Goal: Share content: Share content

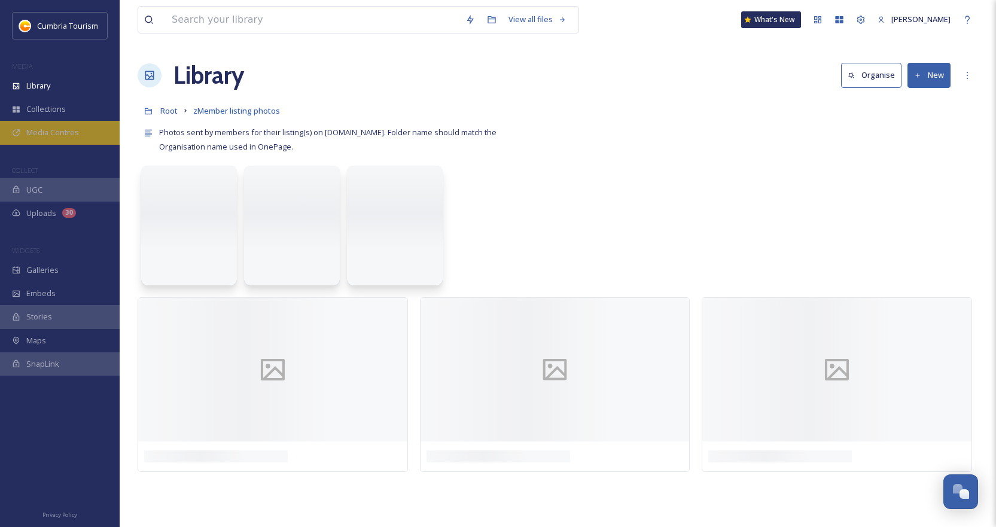
scroll to position [5575, 0]
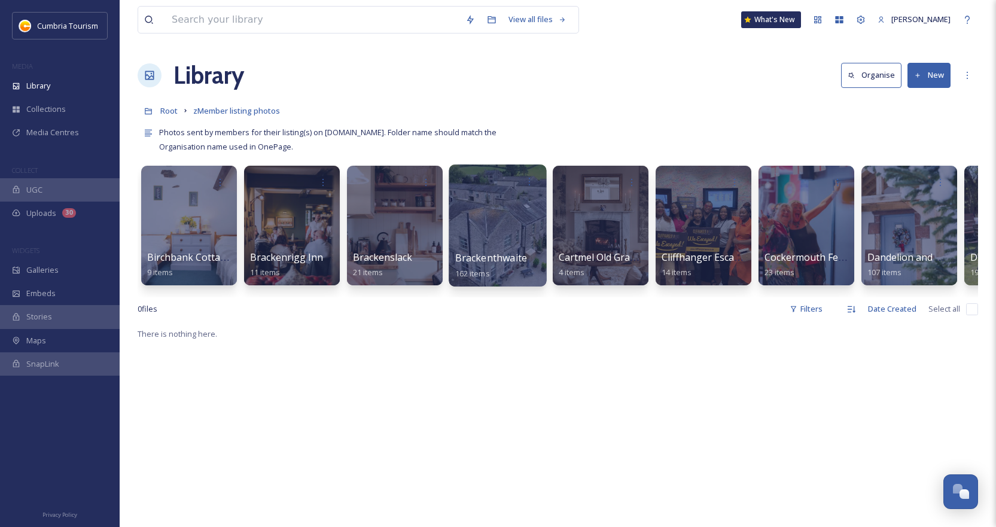
click at [487, 238] on div at bounding box center [498, 226] width 98 height 122
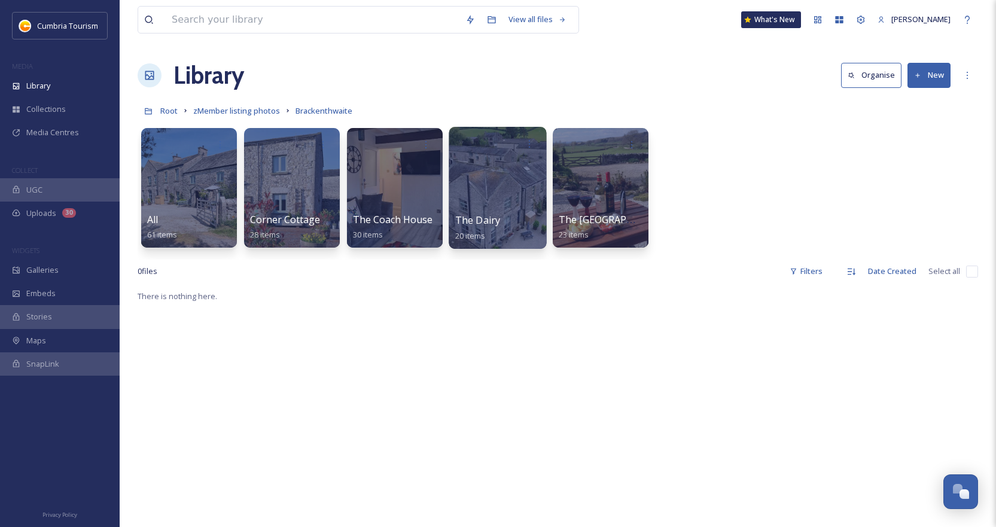
click at [489, 202] on div at bounding box center [498, 188] width 98 height 122
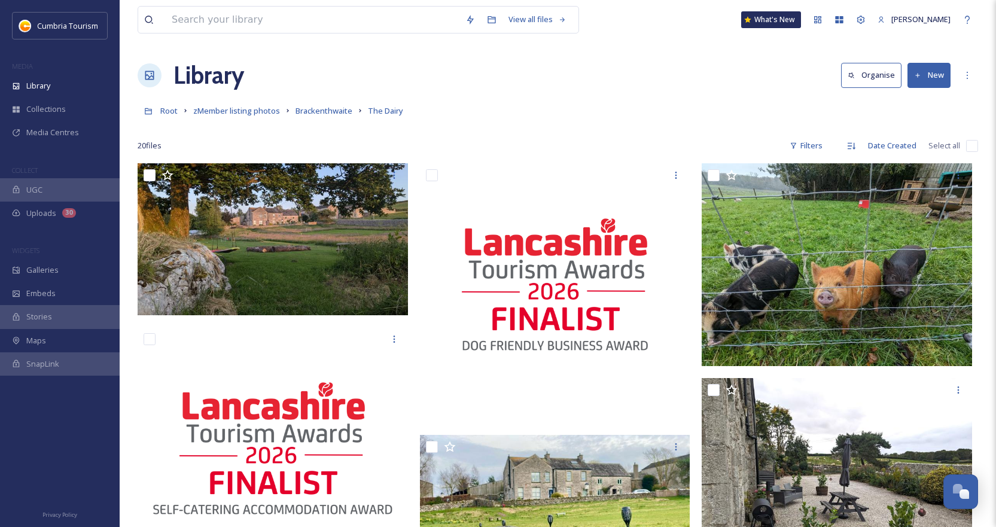
click at [873, 75] on button "Organise" at bounding box center [871, 75] width 60 height 25
click at [887, 145] on div "Date Created" at bounding box center [892, 145] width 60 height 23
click at [886, 225] on span "Name" at bounding box center [875, 219] width 21 height 11
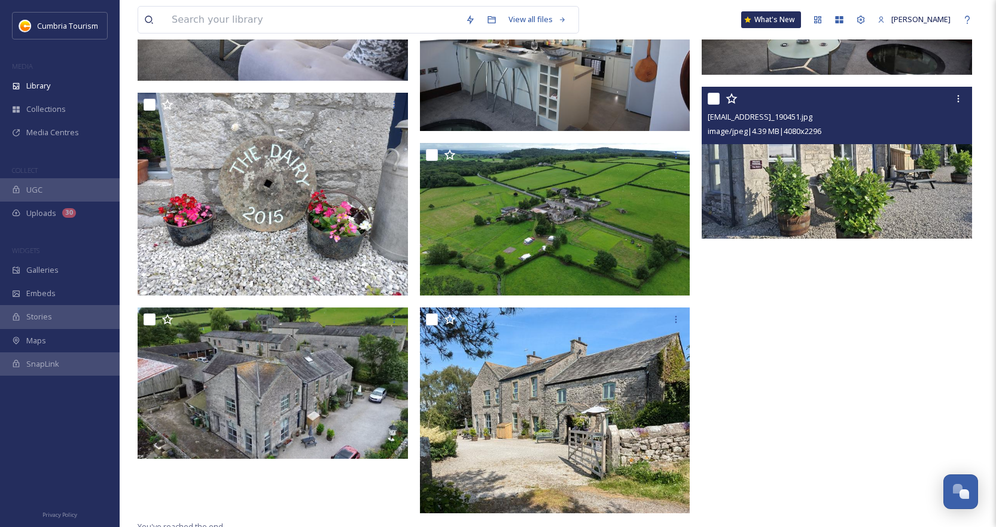
scroll to position [1135, 0]
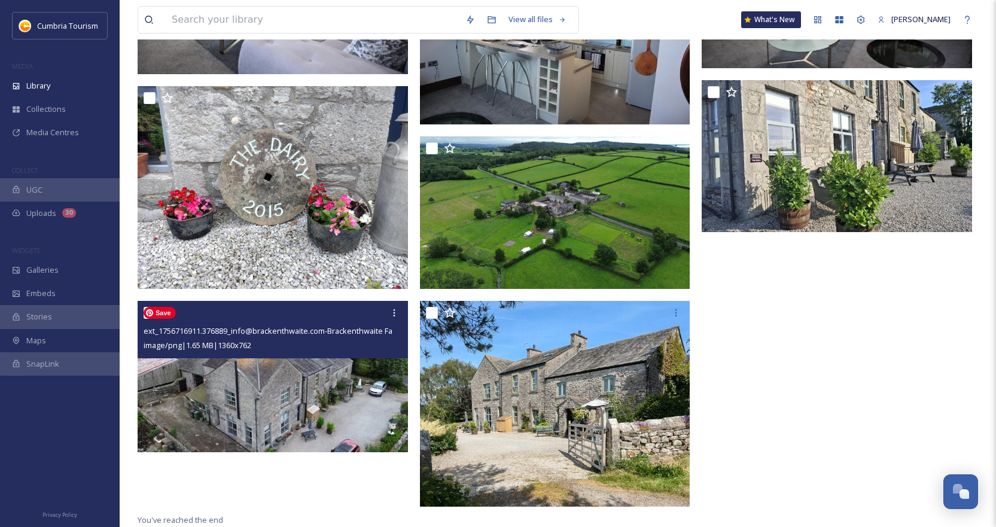
click at [285, 384] on img at bounding box center [273, 376] width 271 height 151
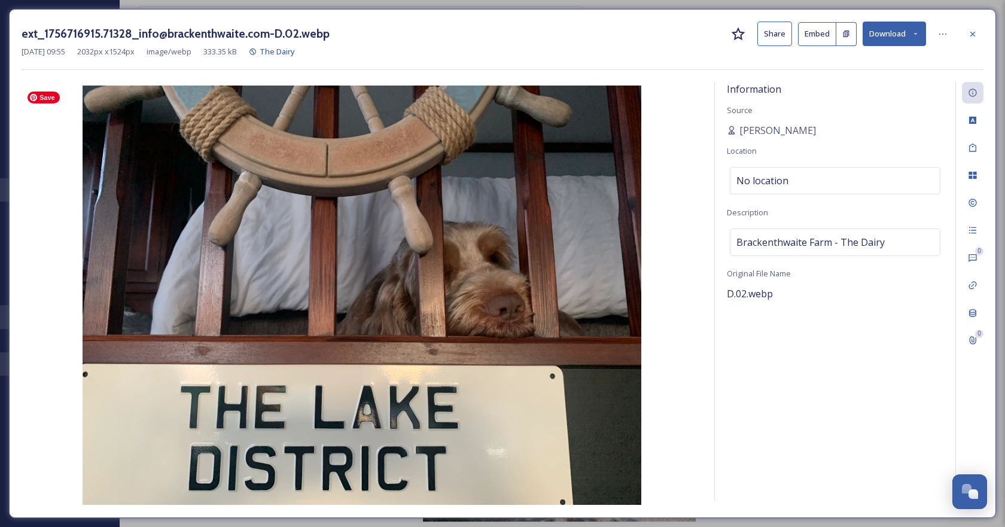
click at [432, 235] on img at bounding box center [362, 296] width 681 height 420
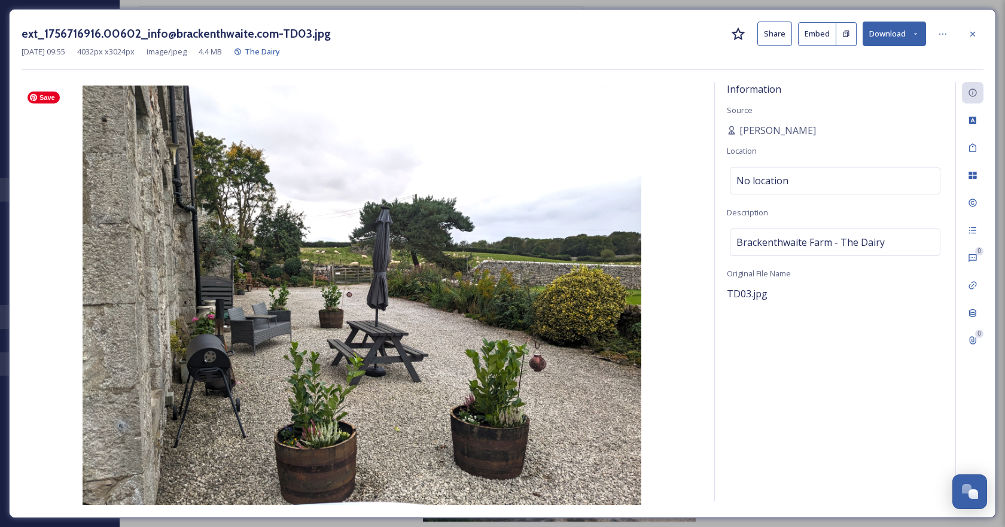
click at [572, 320] on img at bounding box center [362, 296] width 681 height 420
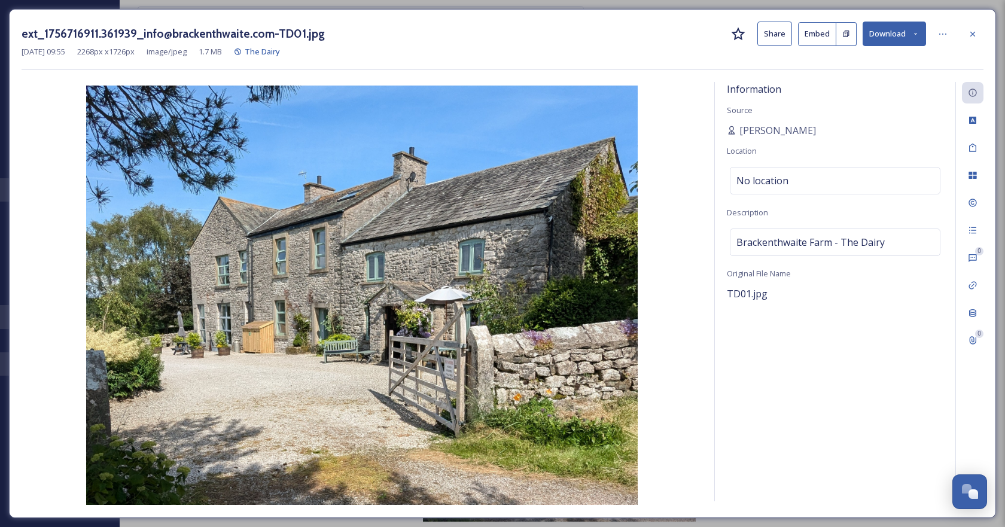
click at [967, 32] on div at bounding box center [973, 34] width 22 height 22
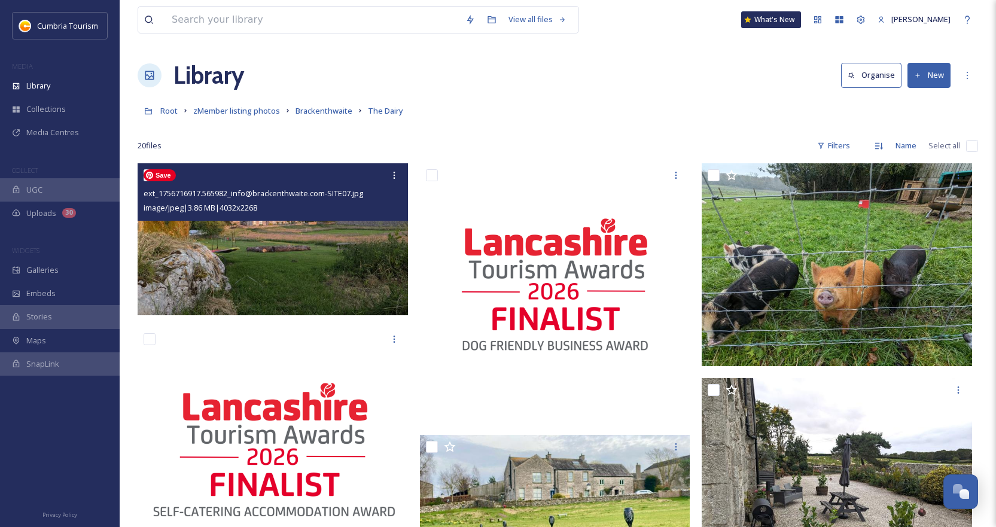
click at [257, 265] on img at bounding box center [273, 239] width 271 height 152
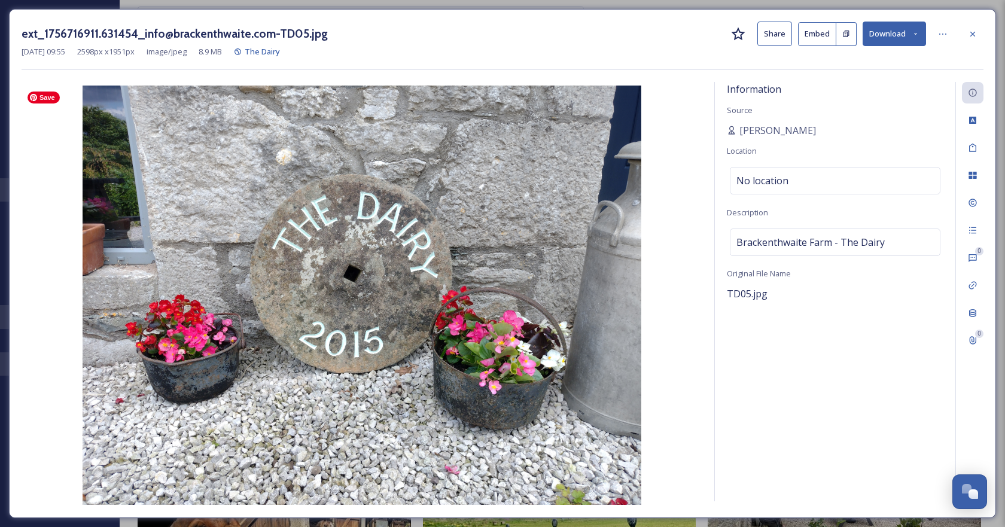
click at [442, 202] on img at bounding box center [362, 296] width 681 height 420
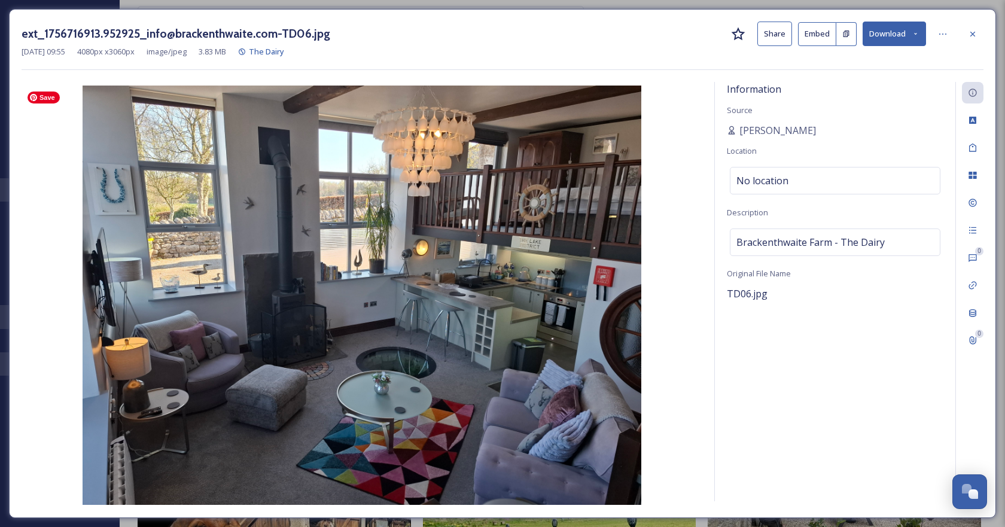
click at [451, 266] on img at bounding box center [362, 296] width 681 height 420
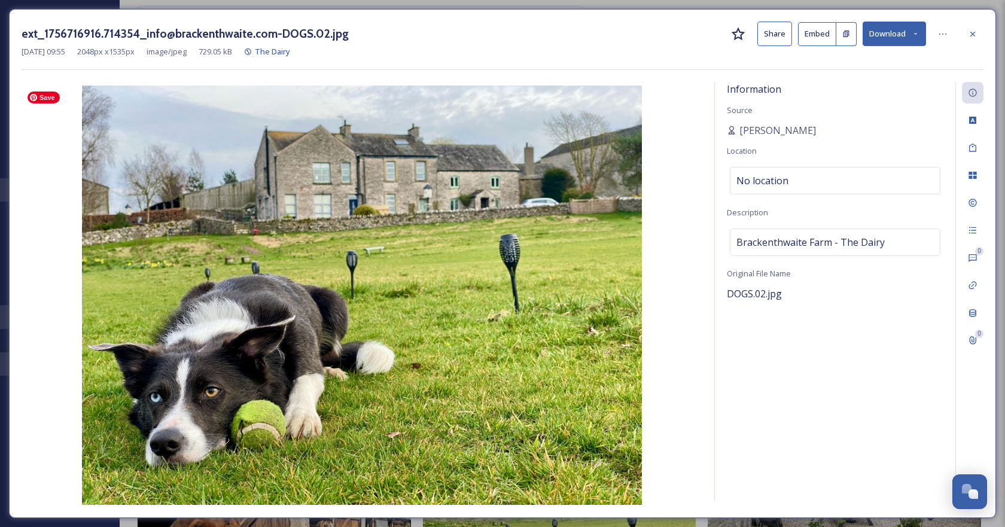
click at [292, 181] on img at bounding box center [362, 296] width 681 height 420
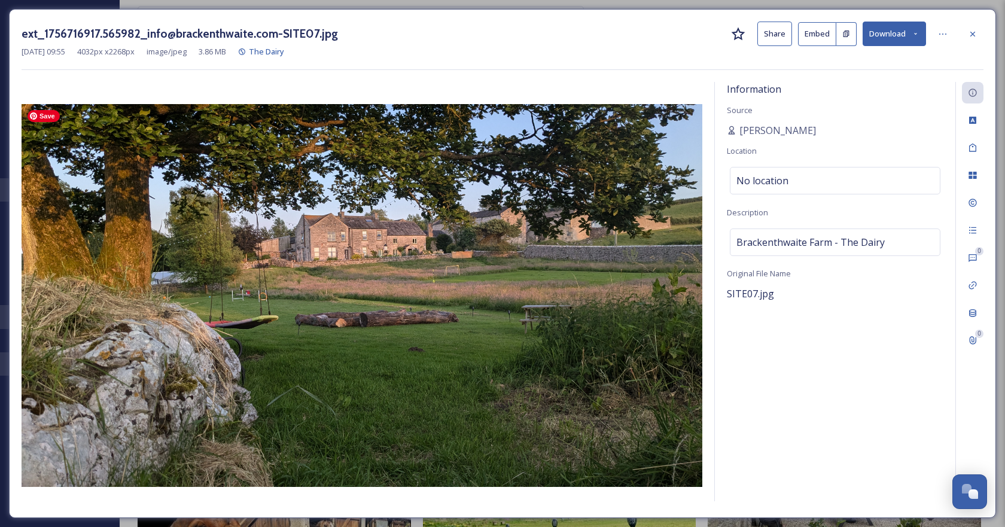
click at [332, 193] on img at bounding box center [362, 295] width 681 height 383
click at [512, 152] on img at bounding box center [362, 295] width 681 height 383
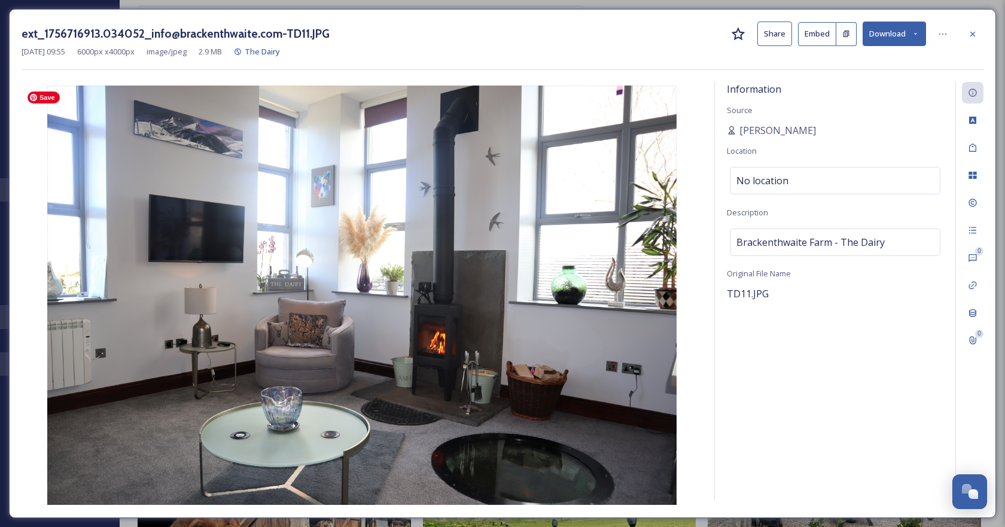
click at [391, 332] on img at bounding box center [362, 296] width 681 height 420
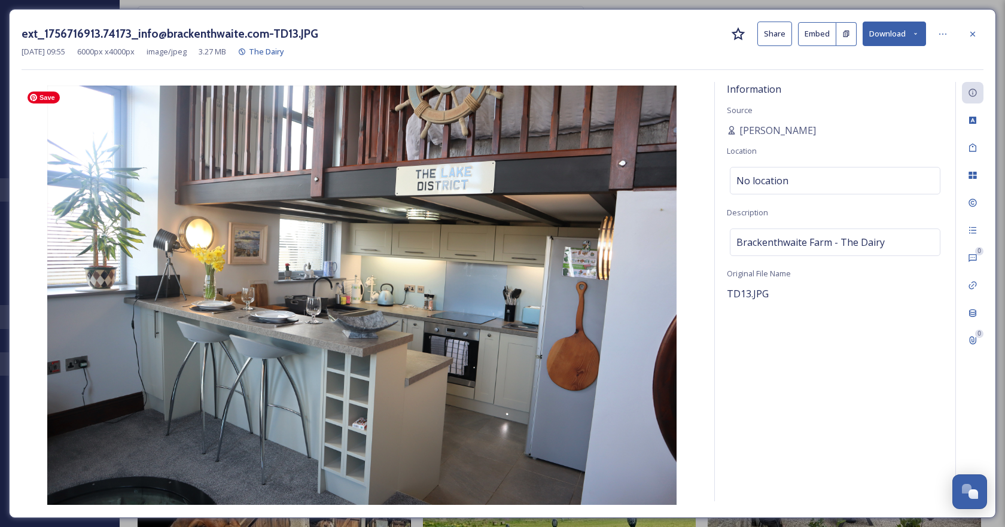
click at [470, 205] on img at bounding box center [362, 296] width 681 height 420
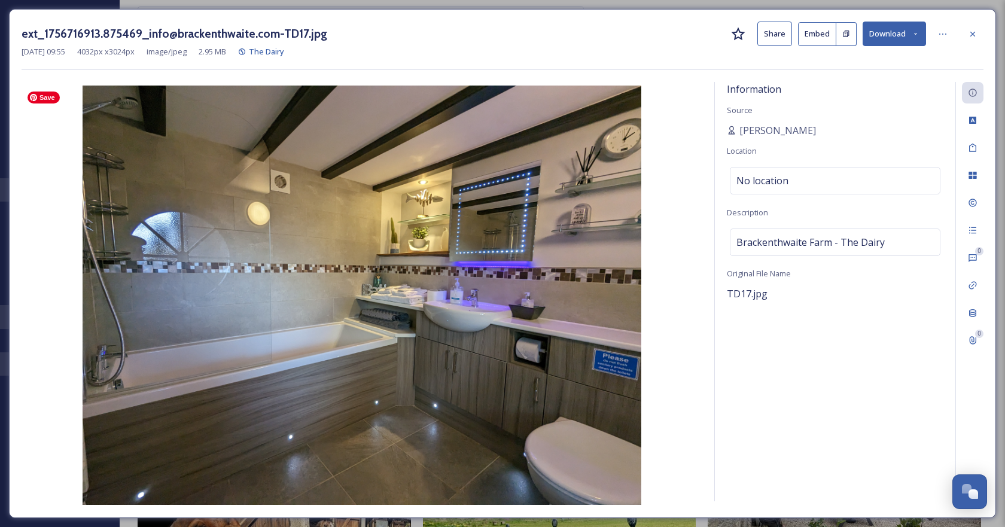
click at [412, 281] on img at bounding box center [362, 296] width 681 height 420
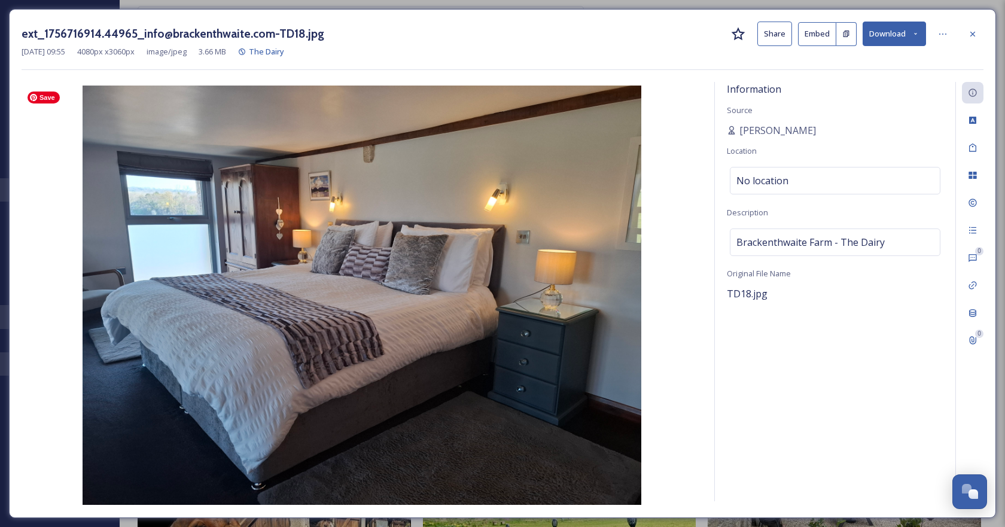
click at [301, 216] on img at bounding box center [362, 296] width 681 height 420
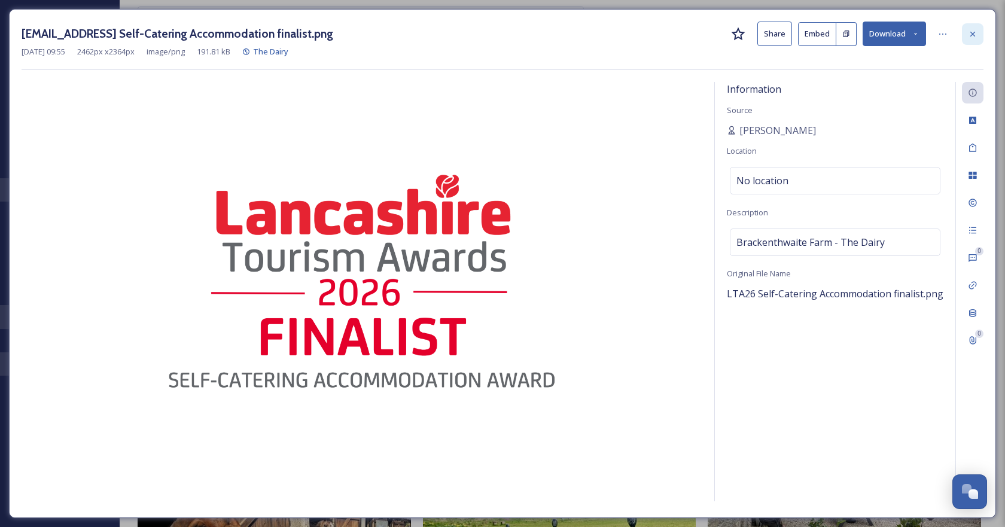
click at [972, 34] on icon at bounding box center [973, 33] width 5 height 5
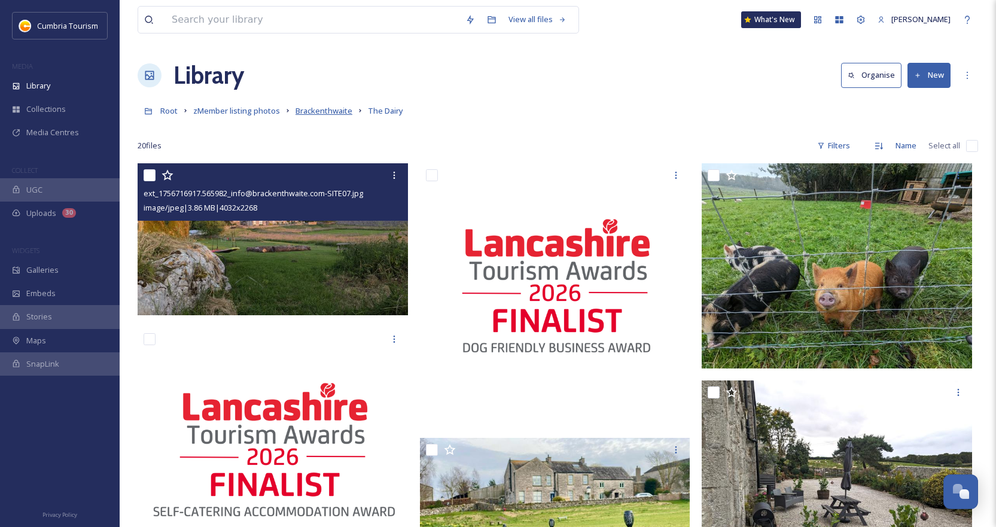
click at [318, 113] on span "Brackenthwaite" at bounding box center [324, 110] width 57 height 11
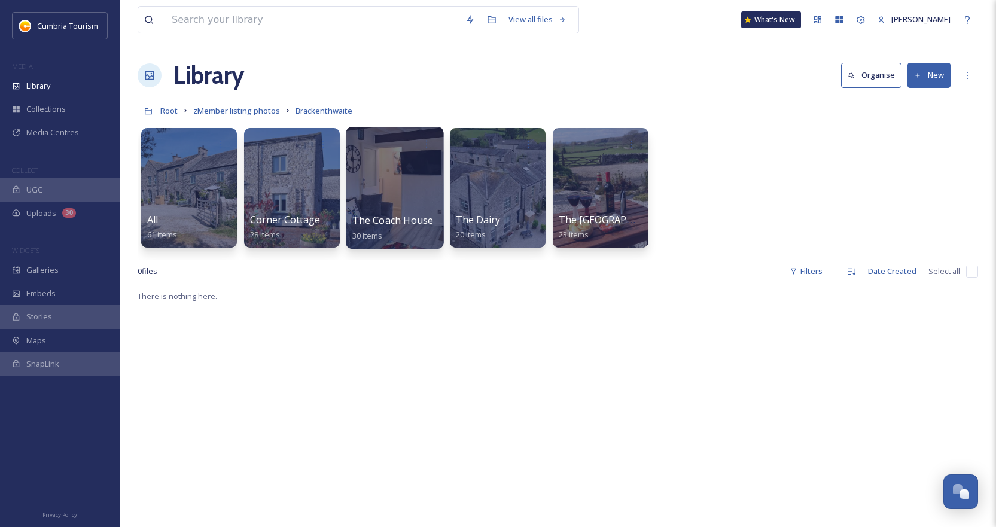
click at [375, 186] on div at bounding box center [395, 188] width 98 height 122
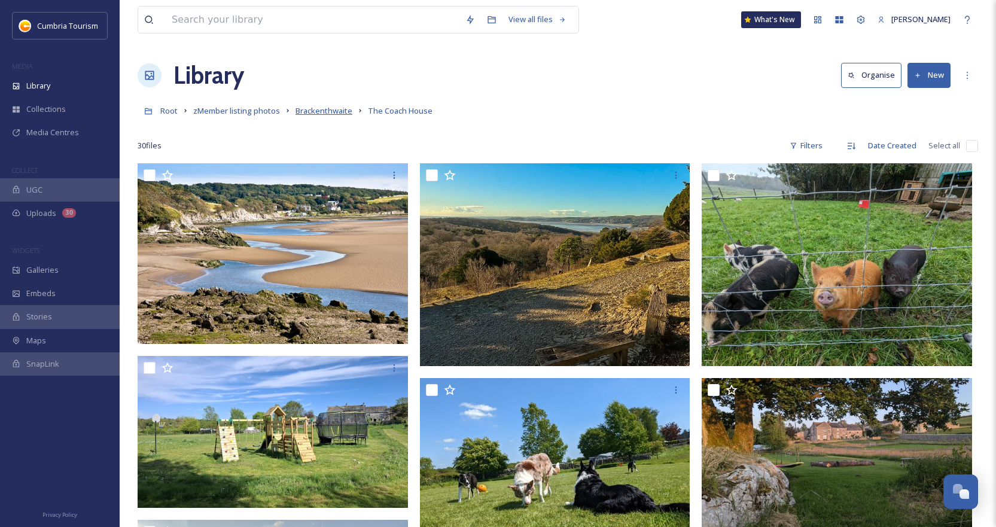
click at [321, 107] on span "Brackenthwaite" at bounding box center [324, 110] width 57 height 11
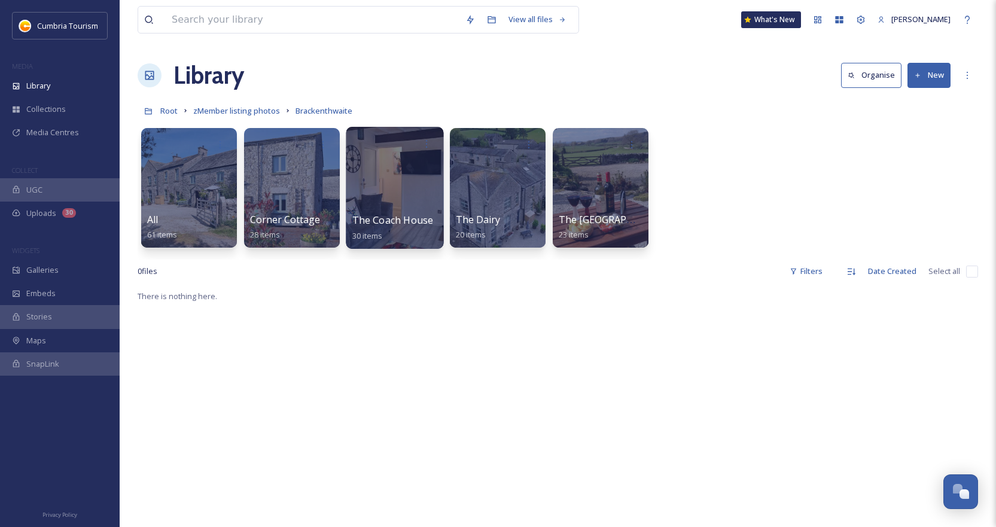
click at [352, 215] on span "The Coach House" at bounding box center [392, 220] width 81 height 13
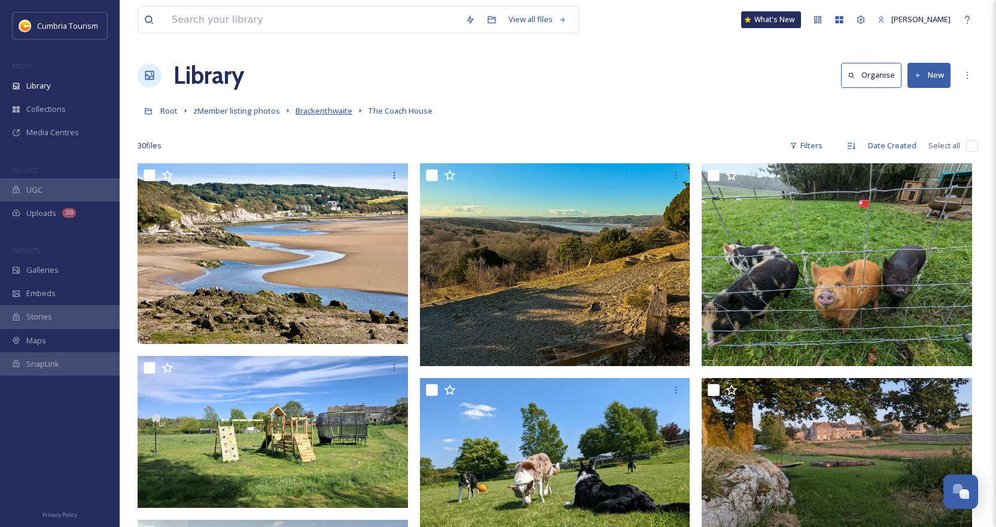
click at [342, 110] on span "Brackenthwaite" at bounding box center [324, 110] width 57 height 11
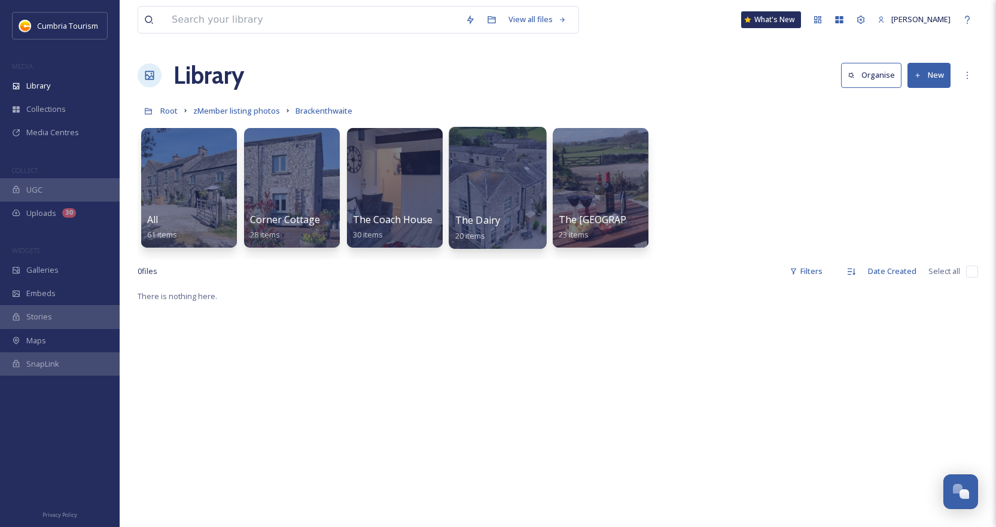
click at [519, 209] on div at bounding box center [498, 188] width 98 height 122
click at [534, 143] on icon at bounding box center [530, 144] width 10 height 10
click at [523, 163] on div "Edit / Share" at bounding box center [506, 171] width 66 height 24
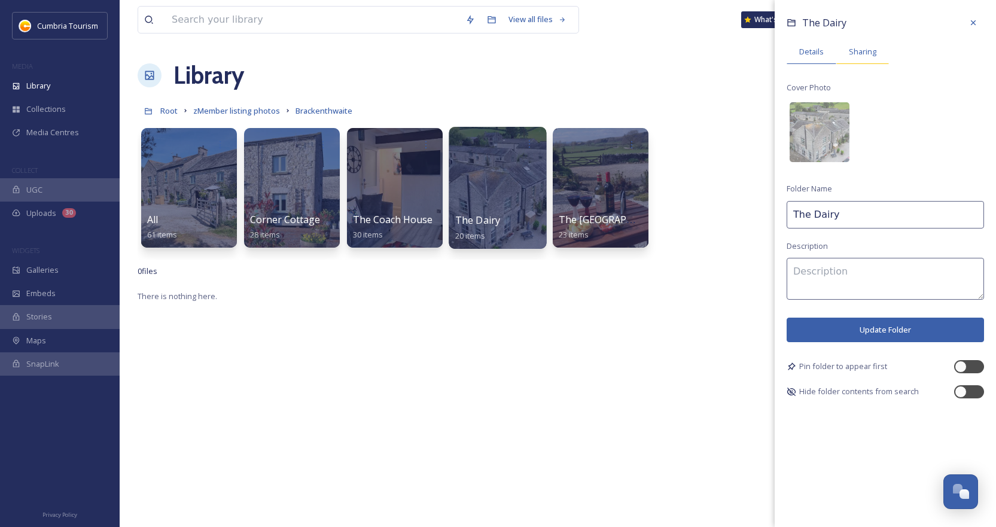
click at [850, 54] on span "Sharing" at bounding box center [863, 51] width 28 height 11
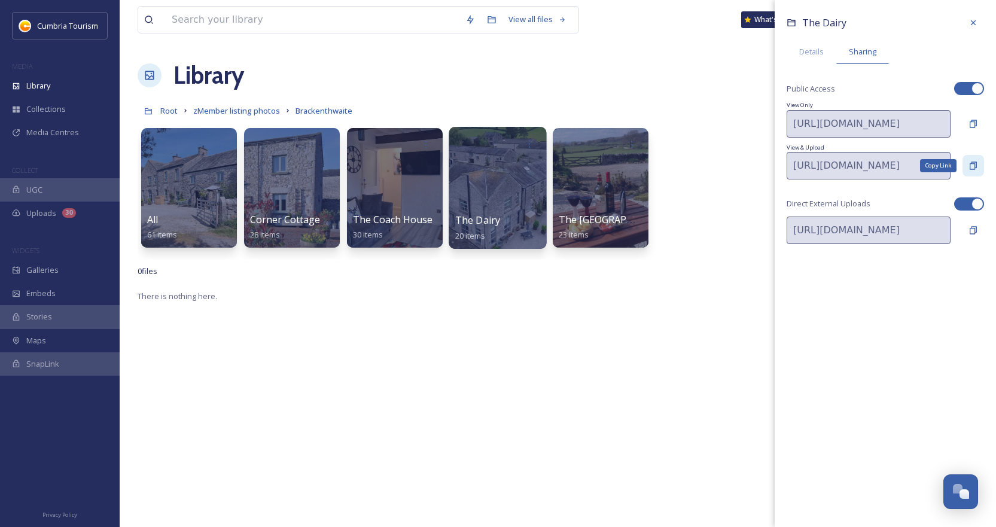
click at [968, 168] on div "Copy Link" at bounding box center [974, 166] width 22 height 22
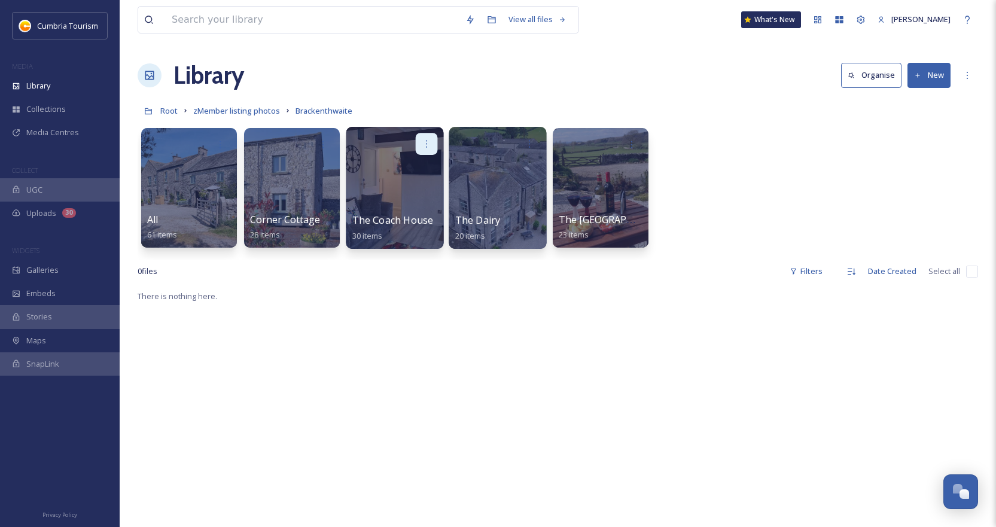
click at [430, 146] on icon at bounding box center [427, 144] width 10 height 10
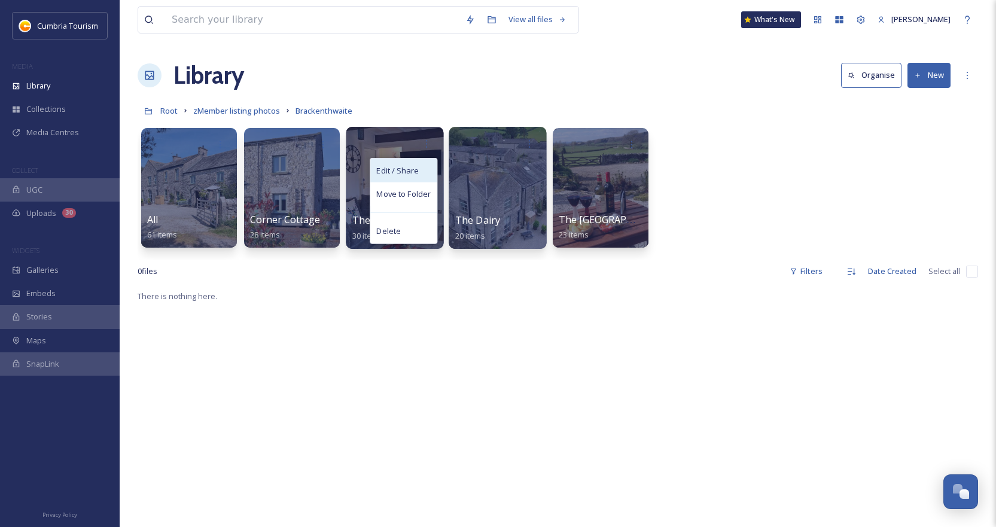
click at [427, 169] on div "Edit / Share" at bounding box center [403, 171] width 66 height 24
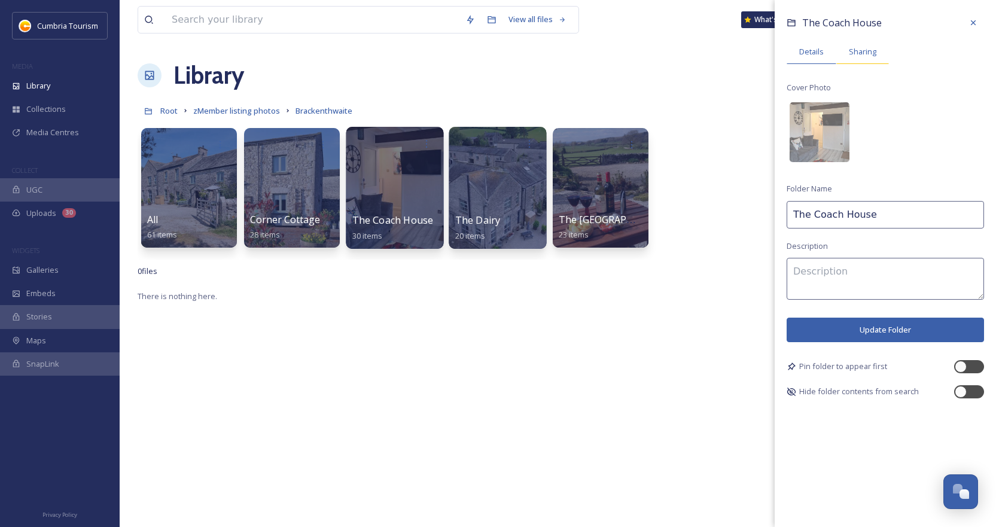
click at [871, 53] on span "Sharing" at bounding box center [863, 51] width 28 height 11
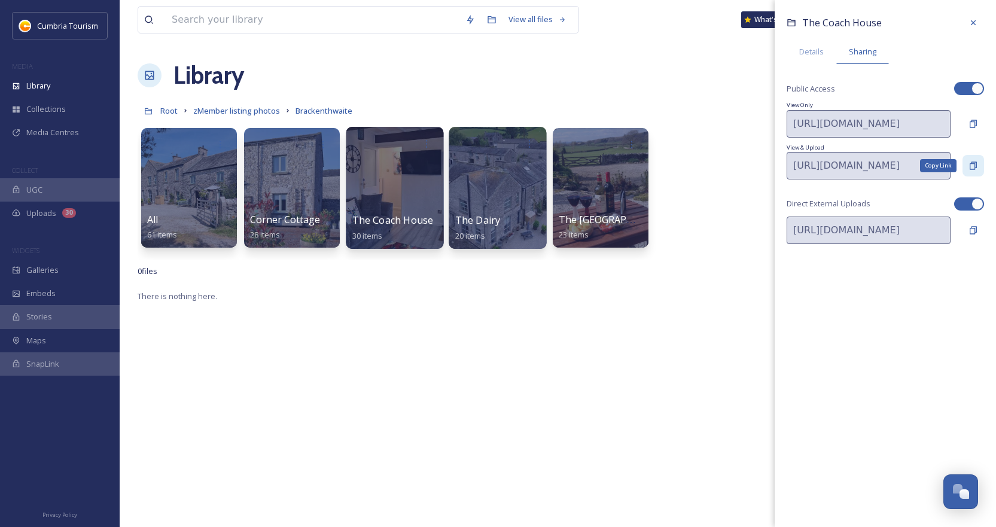
click at [965, 173] on div "Copy Link" at bounding box center [974, 166] width 22 height 22
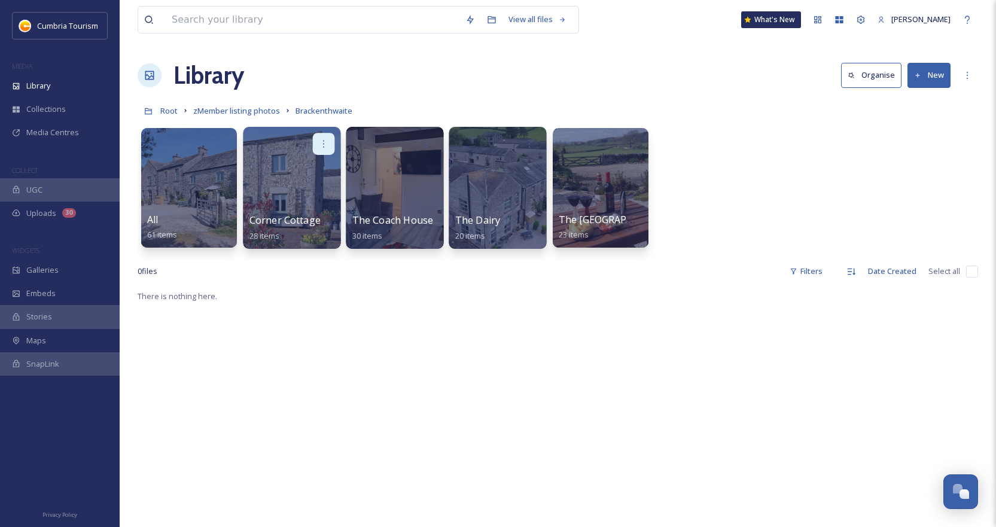
click at [329, 145] on div at bounding box center [324, 144] width 22 height 22
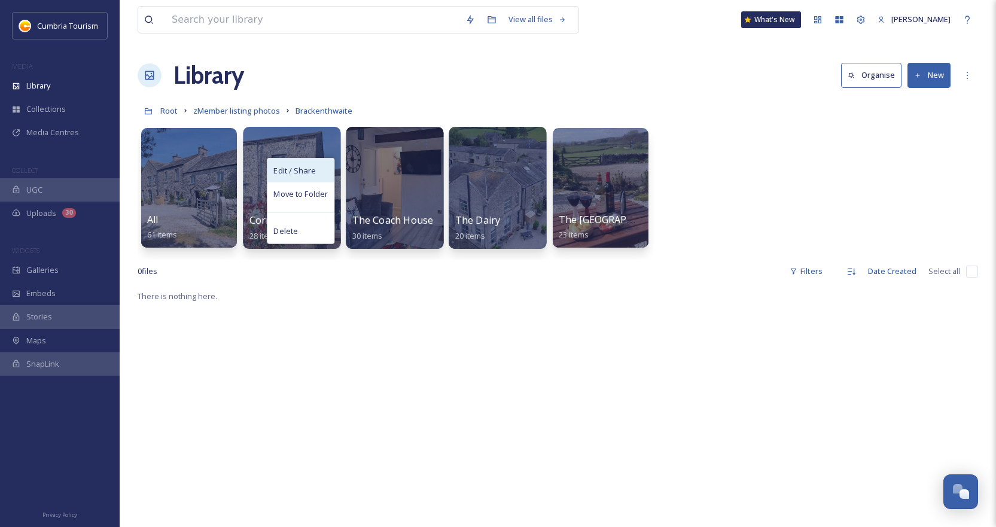
click at [323, 160] on div "Edit / Share" at bounding box center [301, 171] width 66 height 24
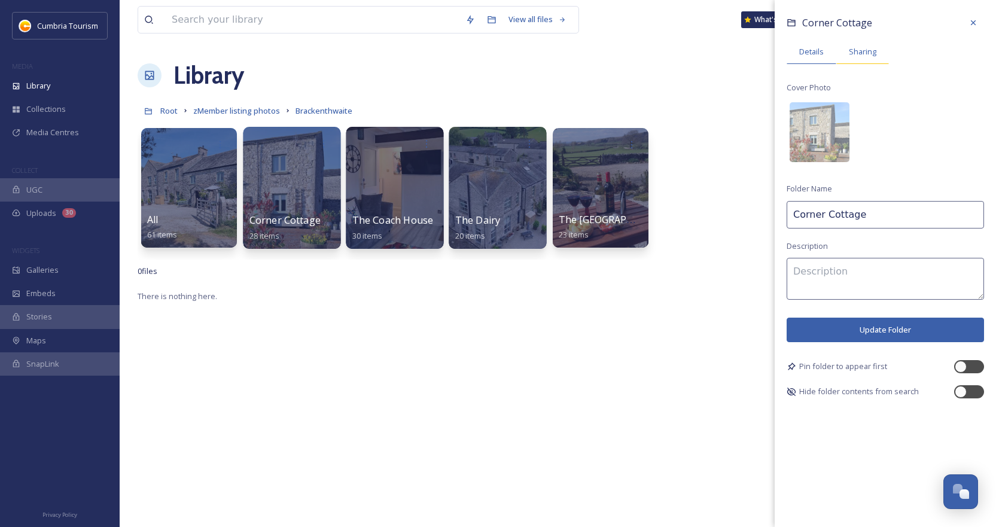
click at [846, 47] on div "Sharing" at bounding box center [863, 51] width 53 height 25
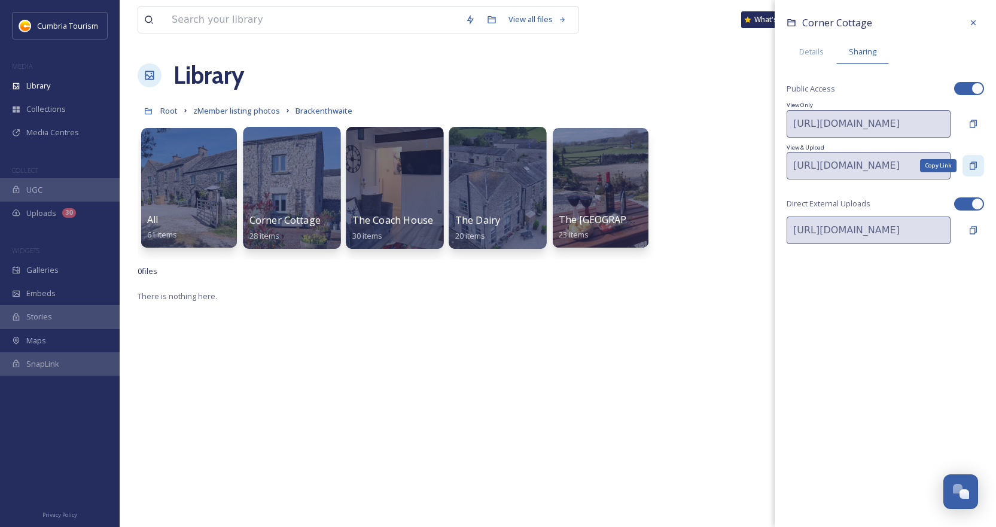
click at [968, 161] on div "Copy Link" at bounding box center [974, 166] width 22 height 22
click at [634, 145] on icon at bounding box center [633, 144] width 10 height 10
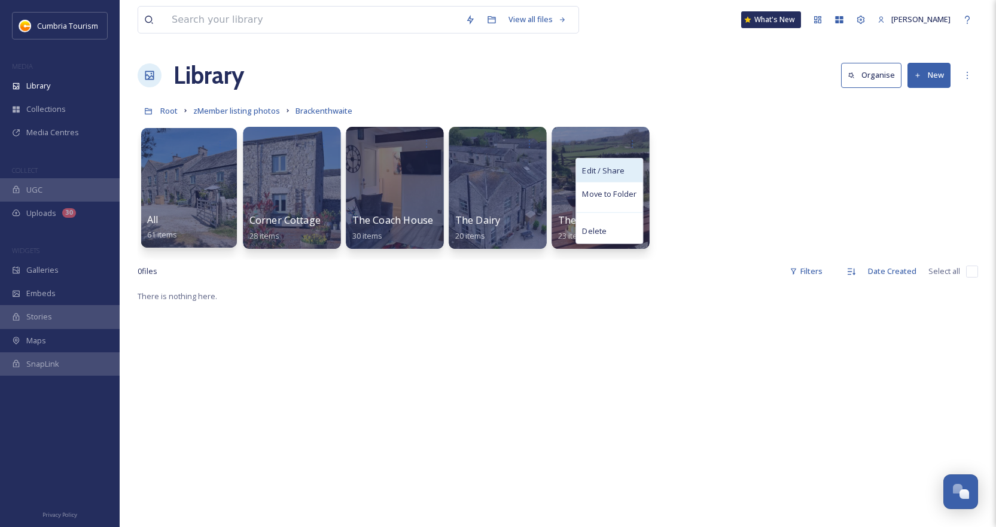
click at [616, 171] on span "Edit / Share" at bounding box center [603, 171] width 42 height 12
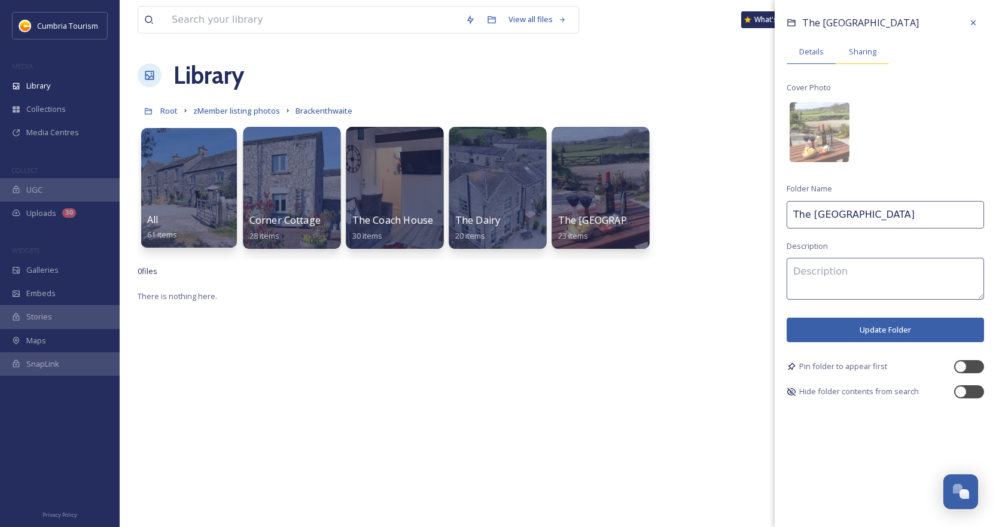
click at [857, 50] on span "Sharing" at bounding box center [863, 51] width 28 height 11
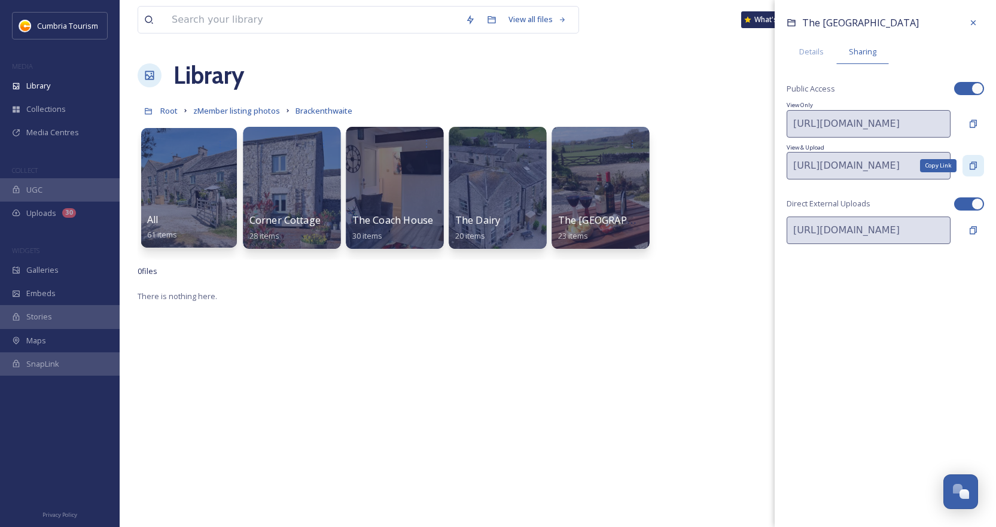
click at [973, 172] on div "Copy Link" at bounding box center [974, 166] width 22 height 22
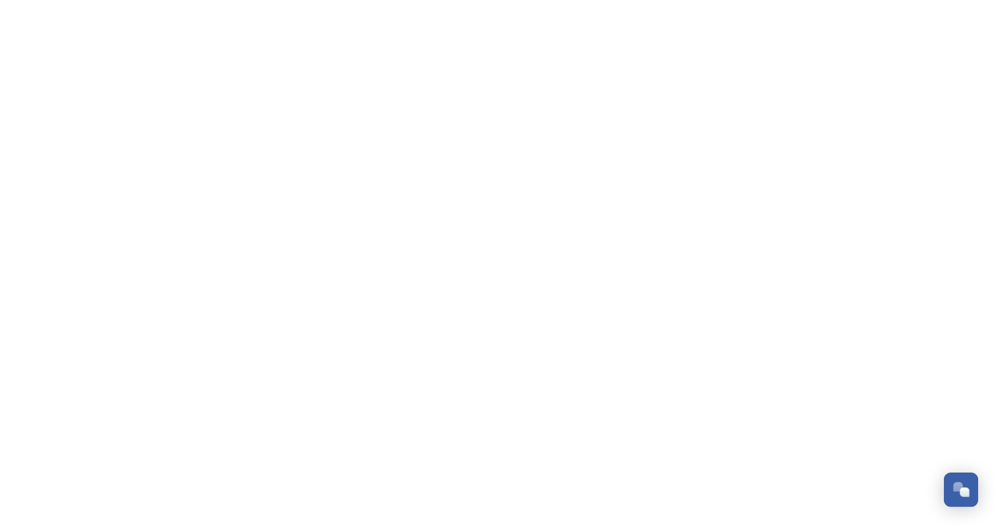
scroll to position [5575, 0]
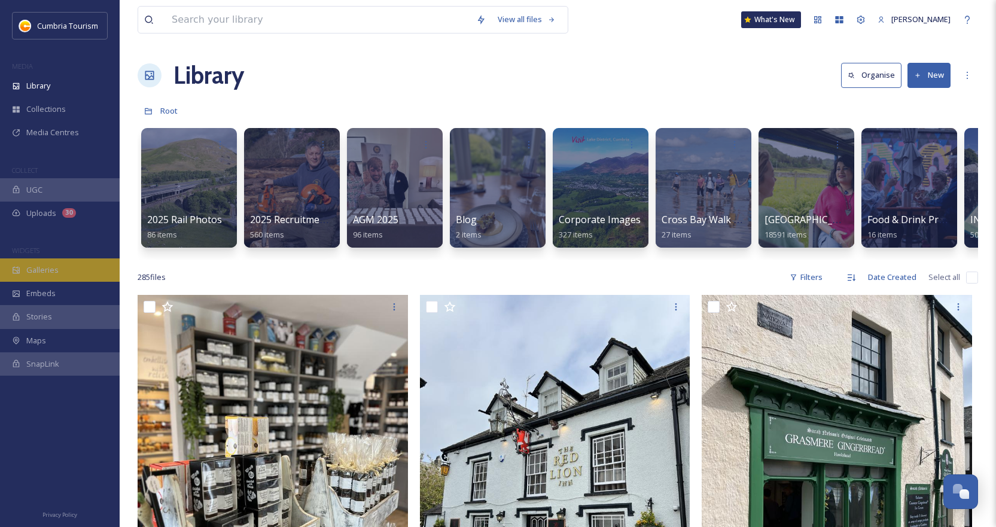
click at [47, 277] on div "Galleries" at bounding box center [60, 270] width 120 height 23
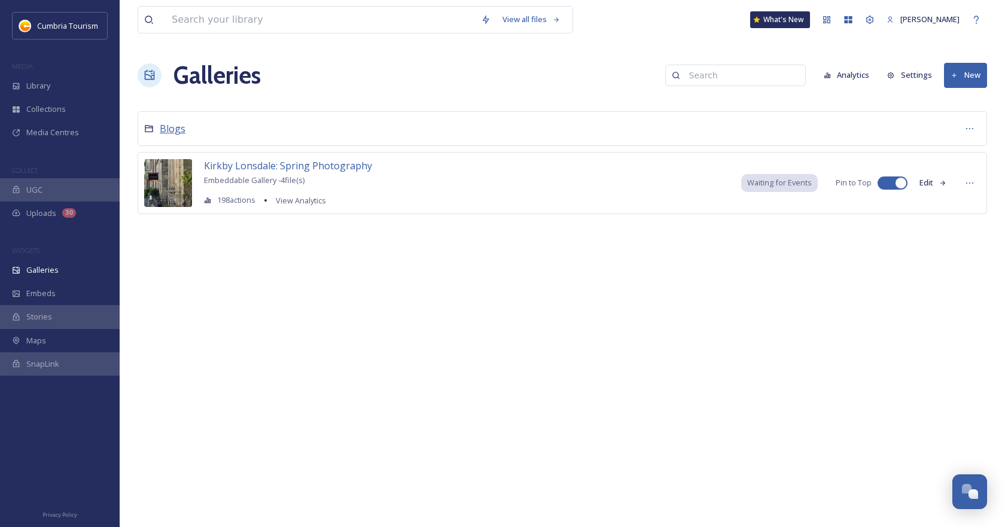
click at [165, 122] on div "Blogs" at bounding box center [563, 128] width 850 height 35
click at [165, 123] on span "Blogs" at bounding box center [173, 128] width 26 height 13
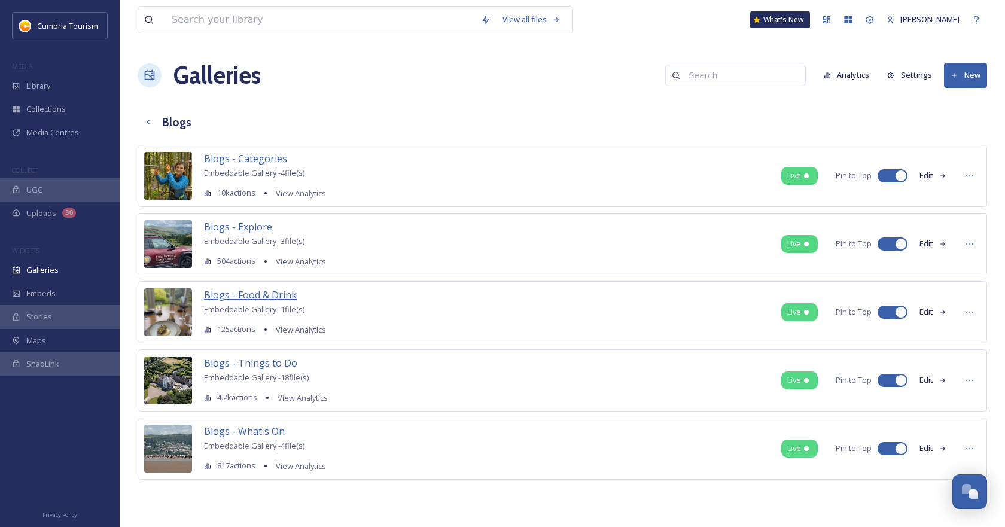
click at [240, 297] on span "Blogs - Food & Drink" at bounding box center [250, 294] width 93 height 13
